Goal: Find specific fact: Find specific page/section

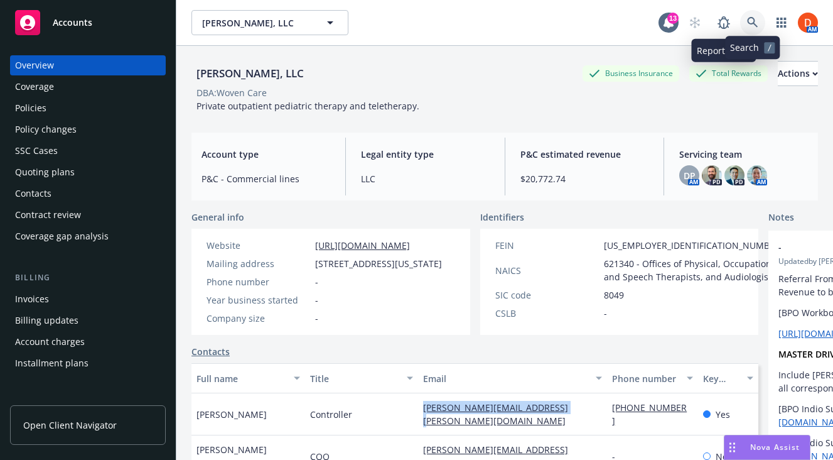
click at [746, 27] on link at bounding box center [752, 22] width 25 height 25
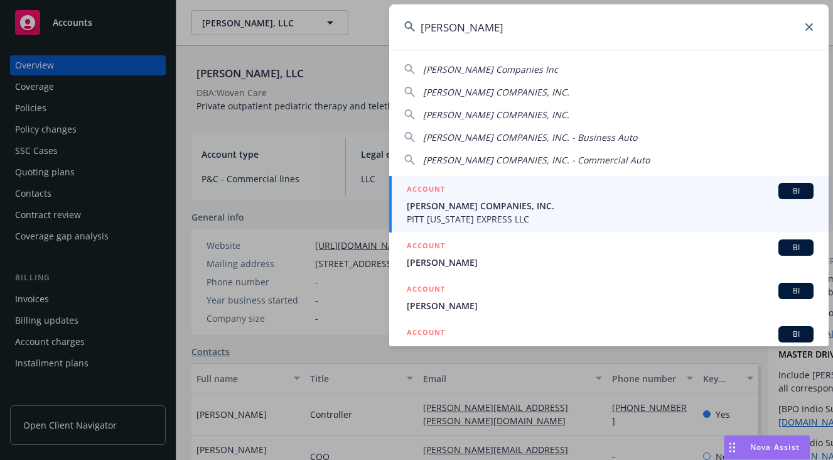
type input "[PERSON_NAME]"
click at [563, 210] on span "[PERSON_NAME] COMPANIES, INC." at bounding box center [610, 205] width 407 height 13
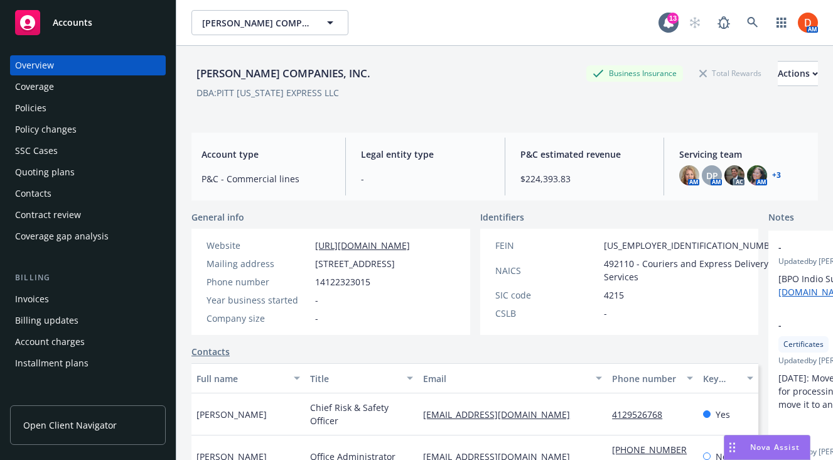
click at [112, 124] on div "Policy changes" at bounding box center [88, 129] width 146 height 20
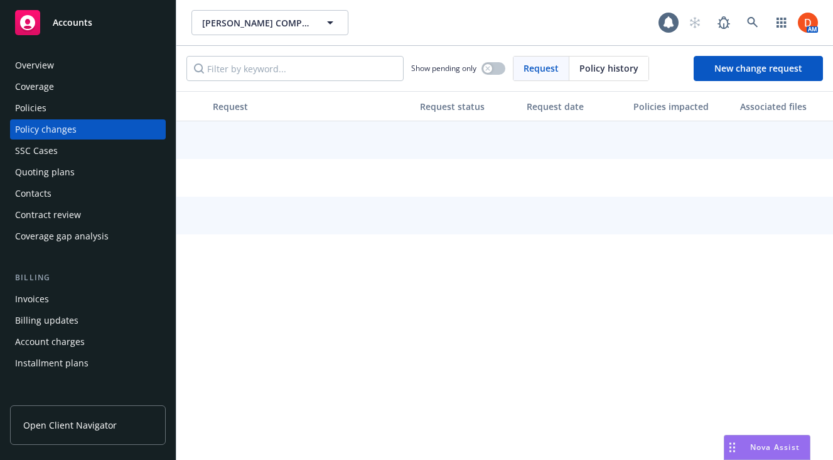
click at [112, 116] on div "Policies" at bounding box center [88, 108] width 146 height 20
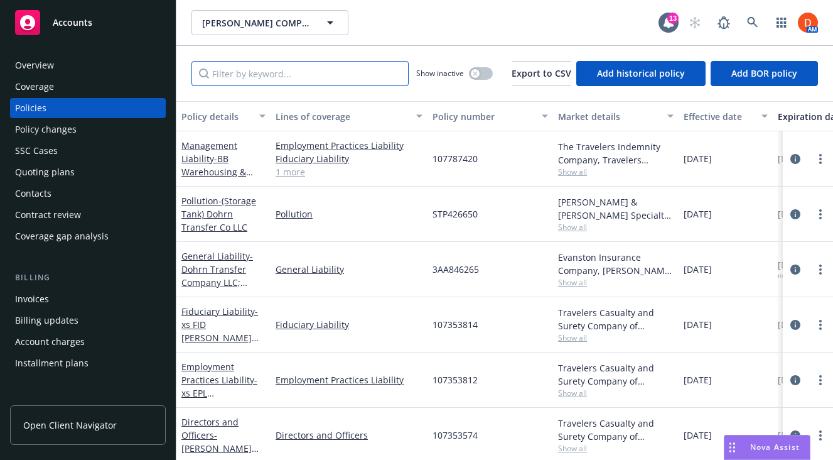
click at [259, 70] on input "Filter by keyword..." at bounding box center [300, 73] width 217 height 25
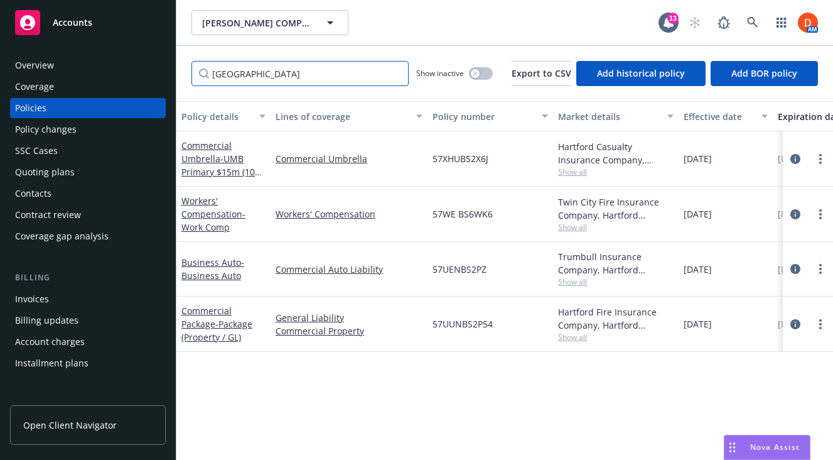
type input "[GEOGRAPHIC_DATA]"
click at [461, 321] on span "57UUNBS2P54" at bounding box center [463, 323] width 60 height 13
copy span "57UUNBS2P54"
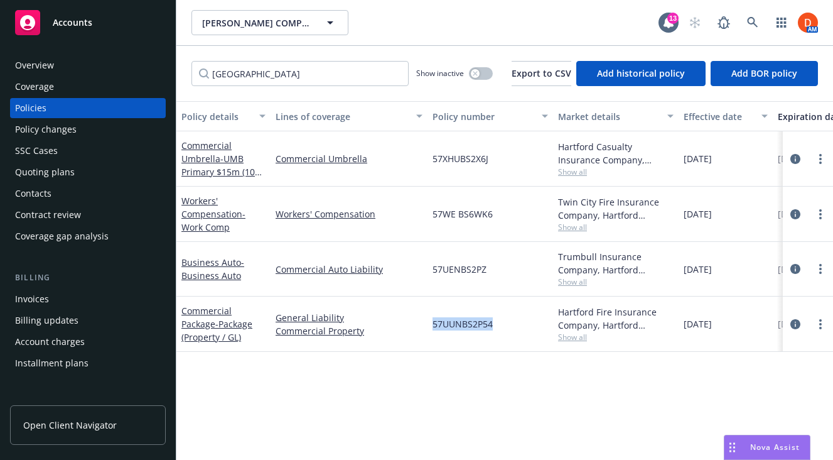
click at [98, 67] on div "Overview" at bounding box center [88, 65] width 146 height 20
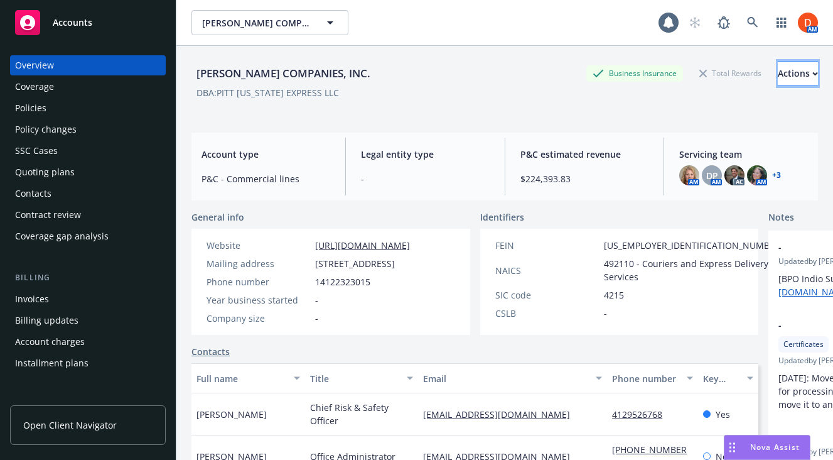
click at [778, 62] on div "Actions" at bounding box center [798, 74] width 40 height 24
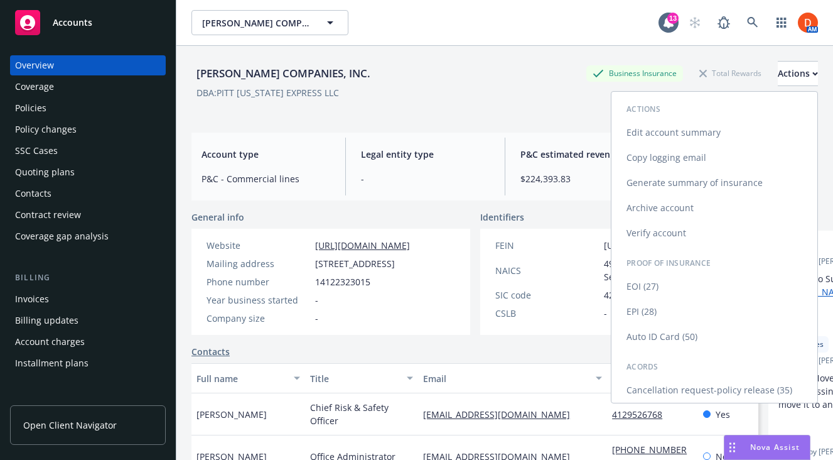
click at [288, 166] on div "Account type P&C - Commercial lines" at bounding box center [266, 167] width 149 height 58
